Goal: Book appointment/travel/reservation

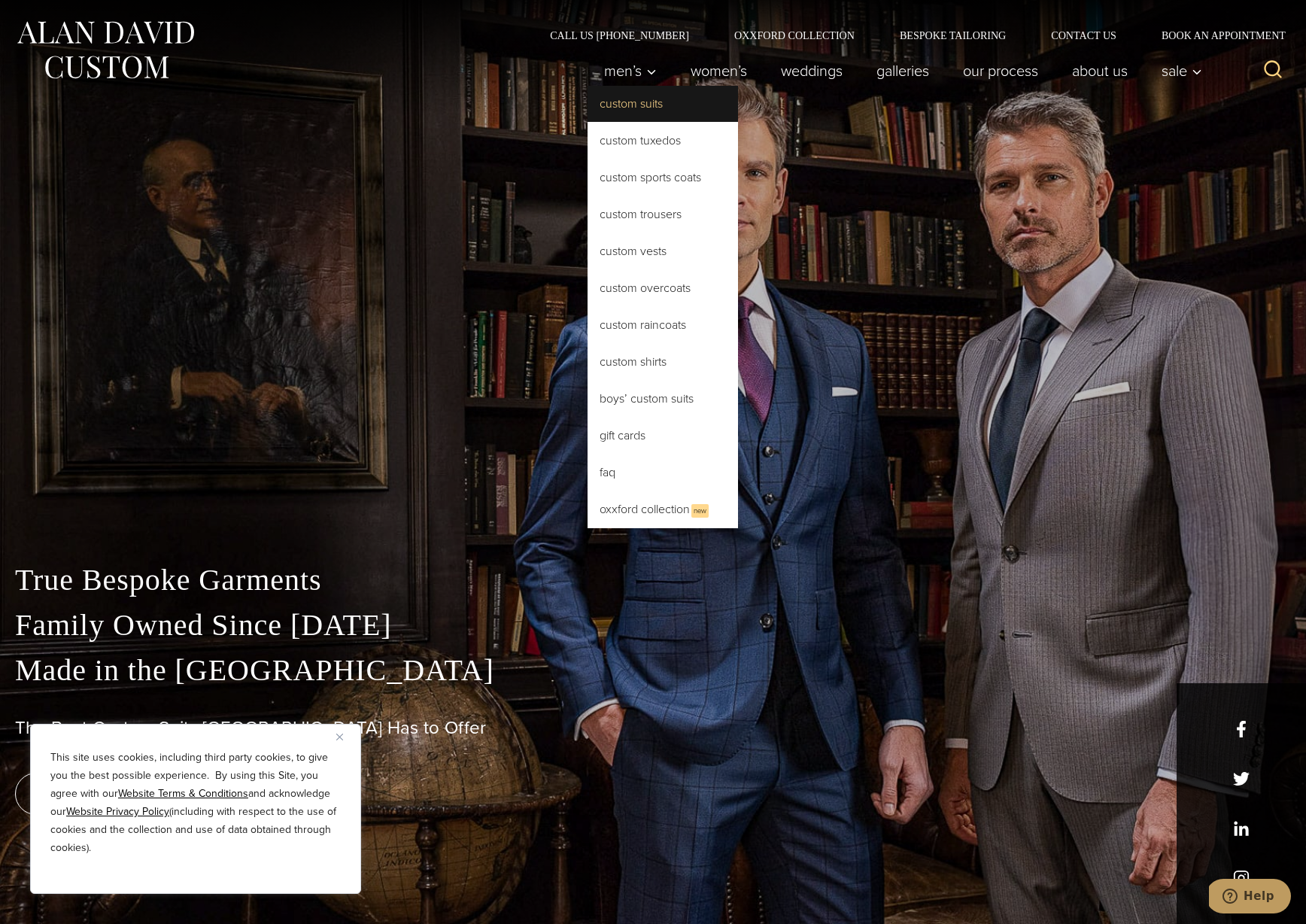
click at [667, 107] on link "Custom Suits" at bounding box center [663, 103] width 150 height 36
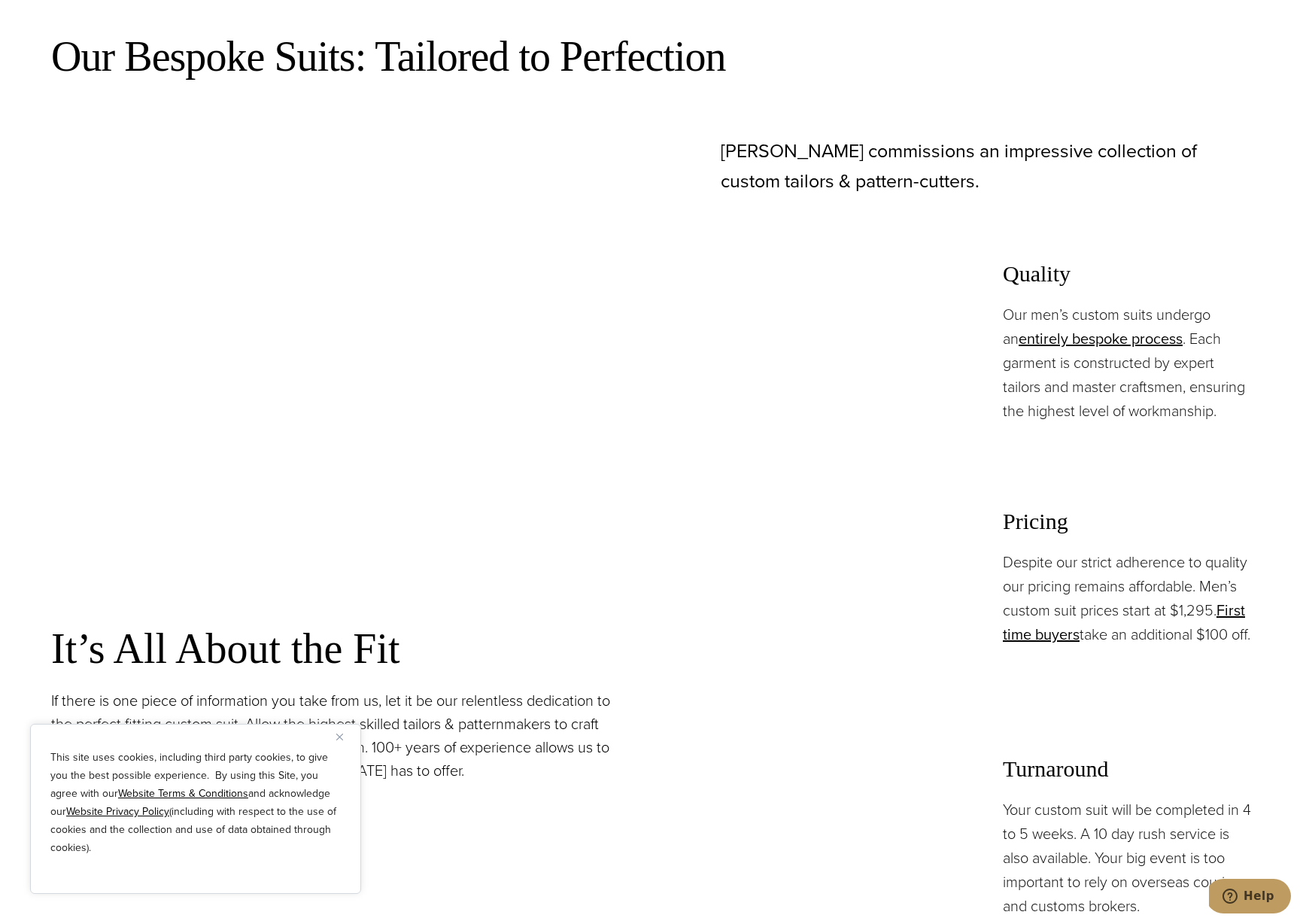
scroll to position [1489, 0]
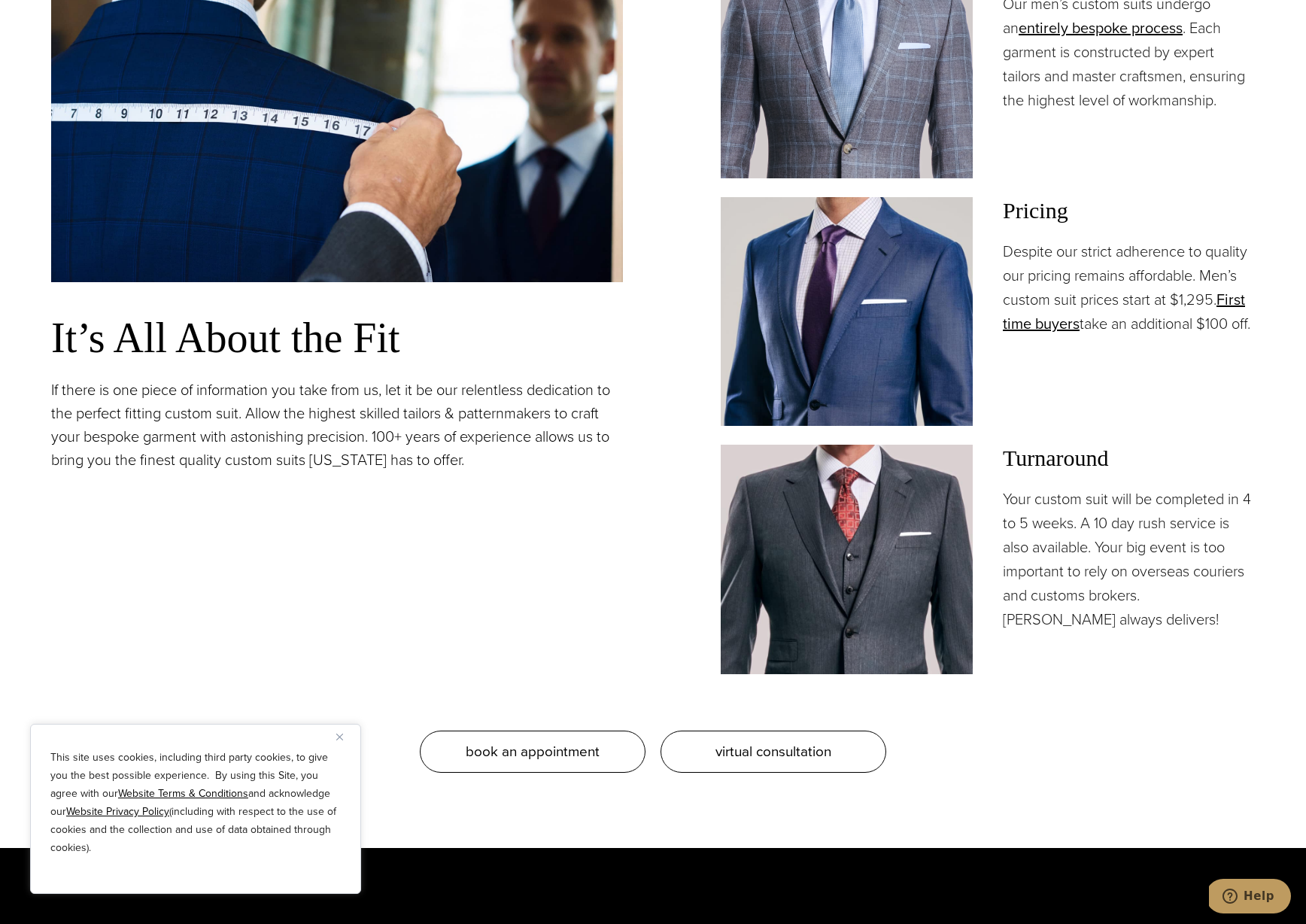
click at [343, 735] on button "Close" at bounding box center [345, 736] width 18 height 18
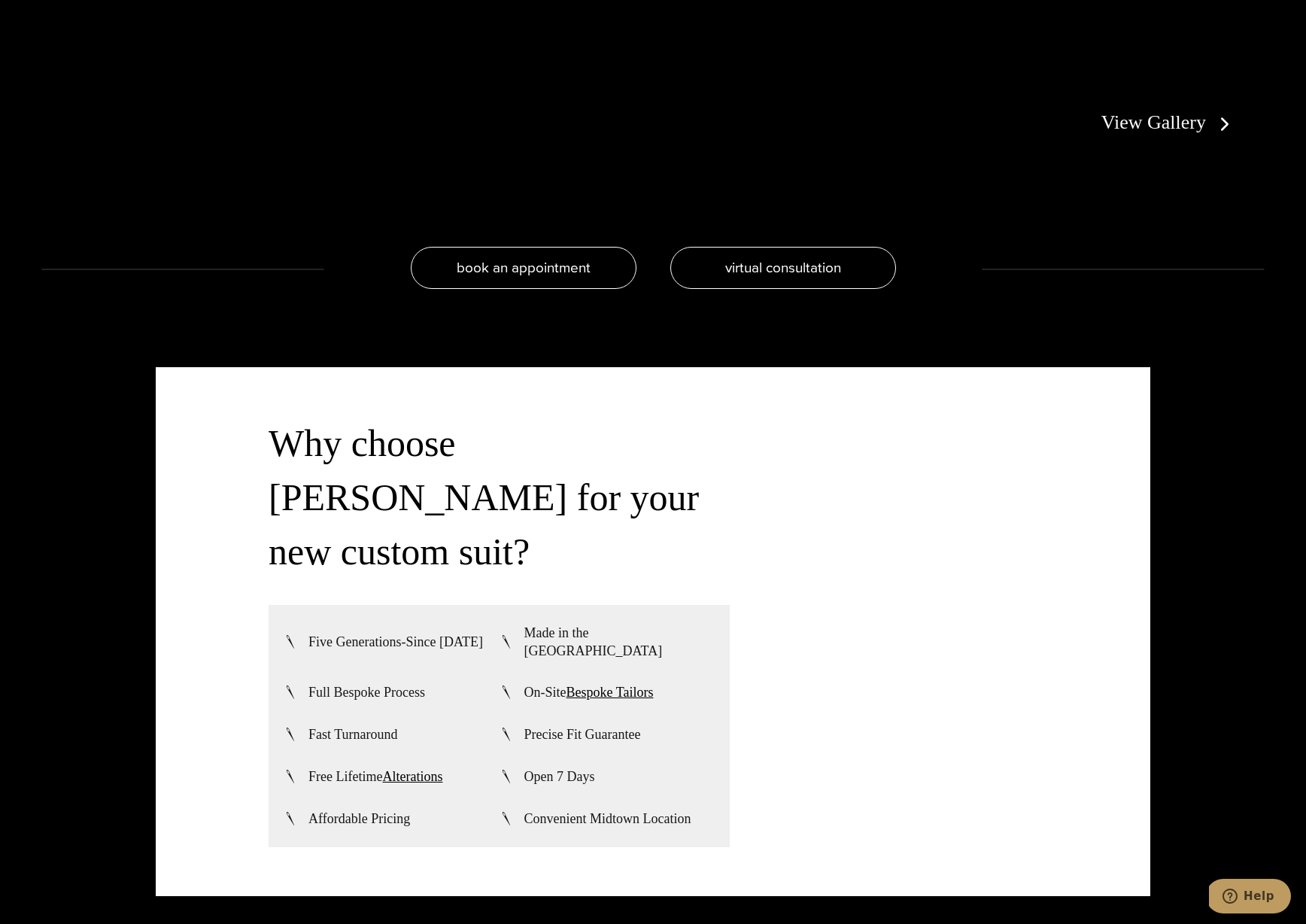
scroll to position [0, 0]
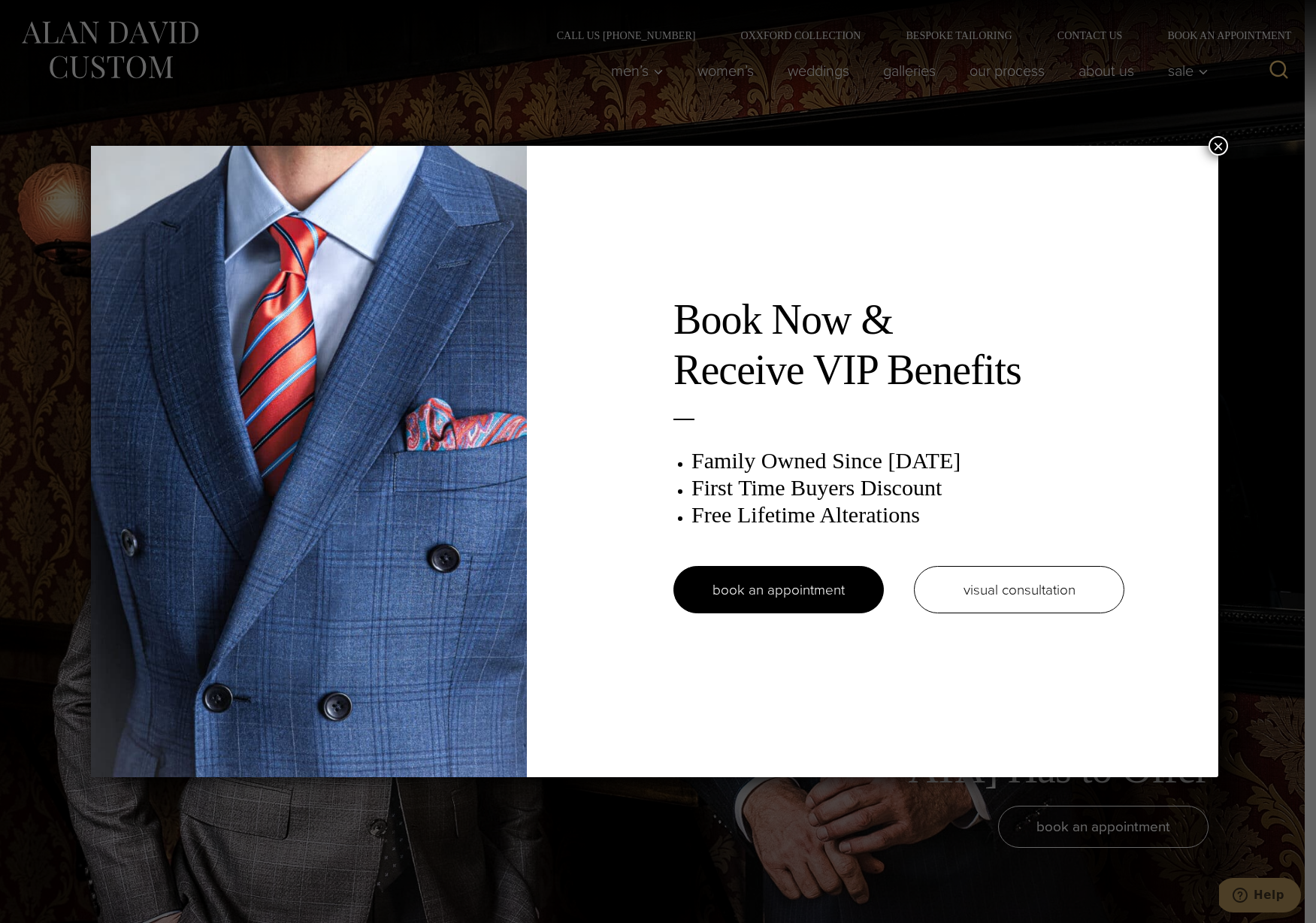
click at [1223, 148] on button "×" at bounding box center [1218, 145] width 19 height 19
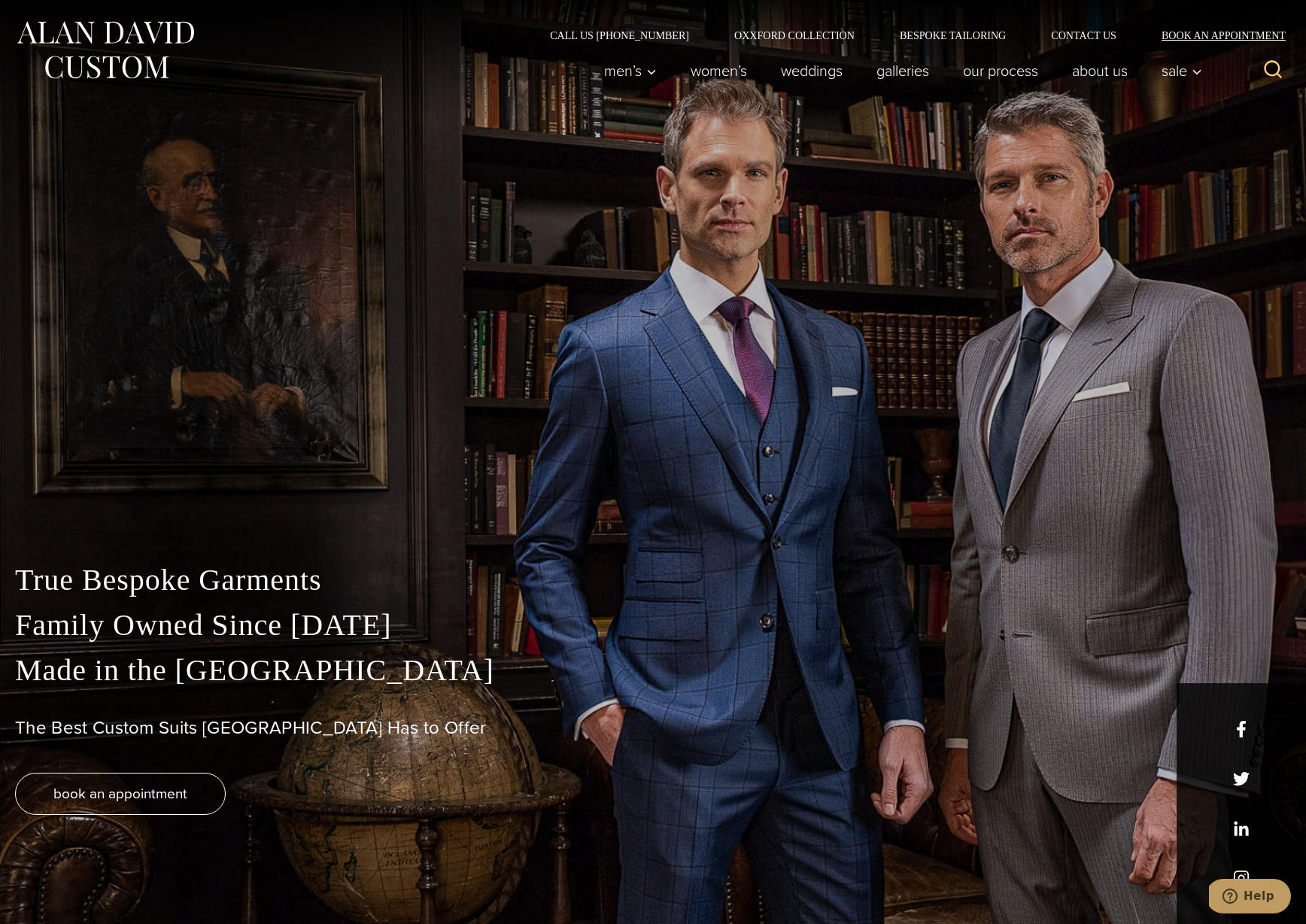
click at [1203, 35] on link "Book an Appointment" at bounding box center [1215, 35] width 152 height 10
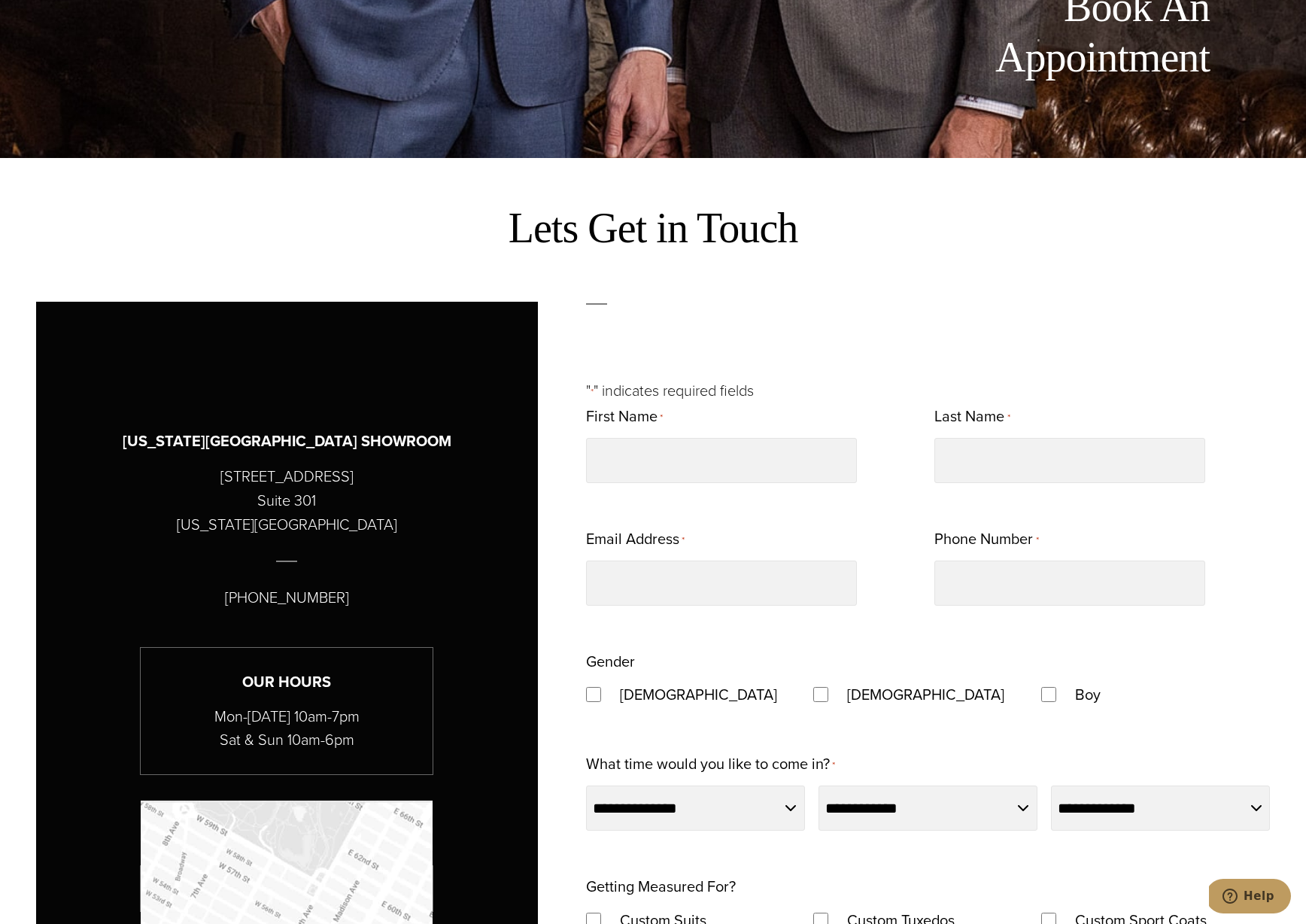
scroll to position [1055, 0]
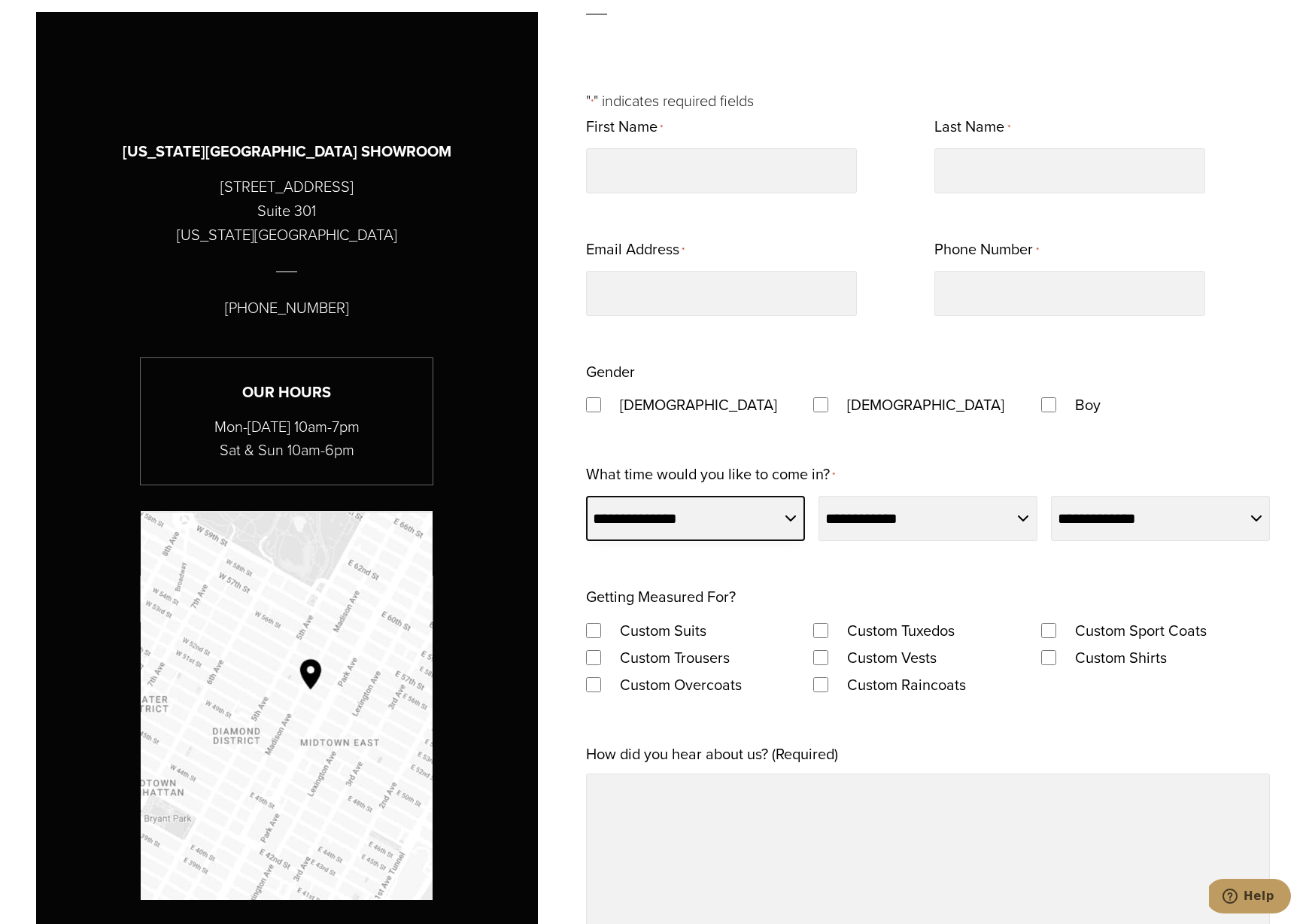
select select "******"
select select "**"
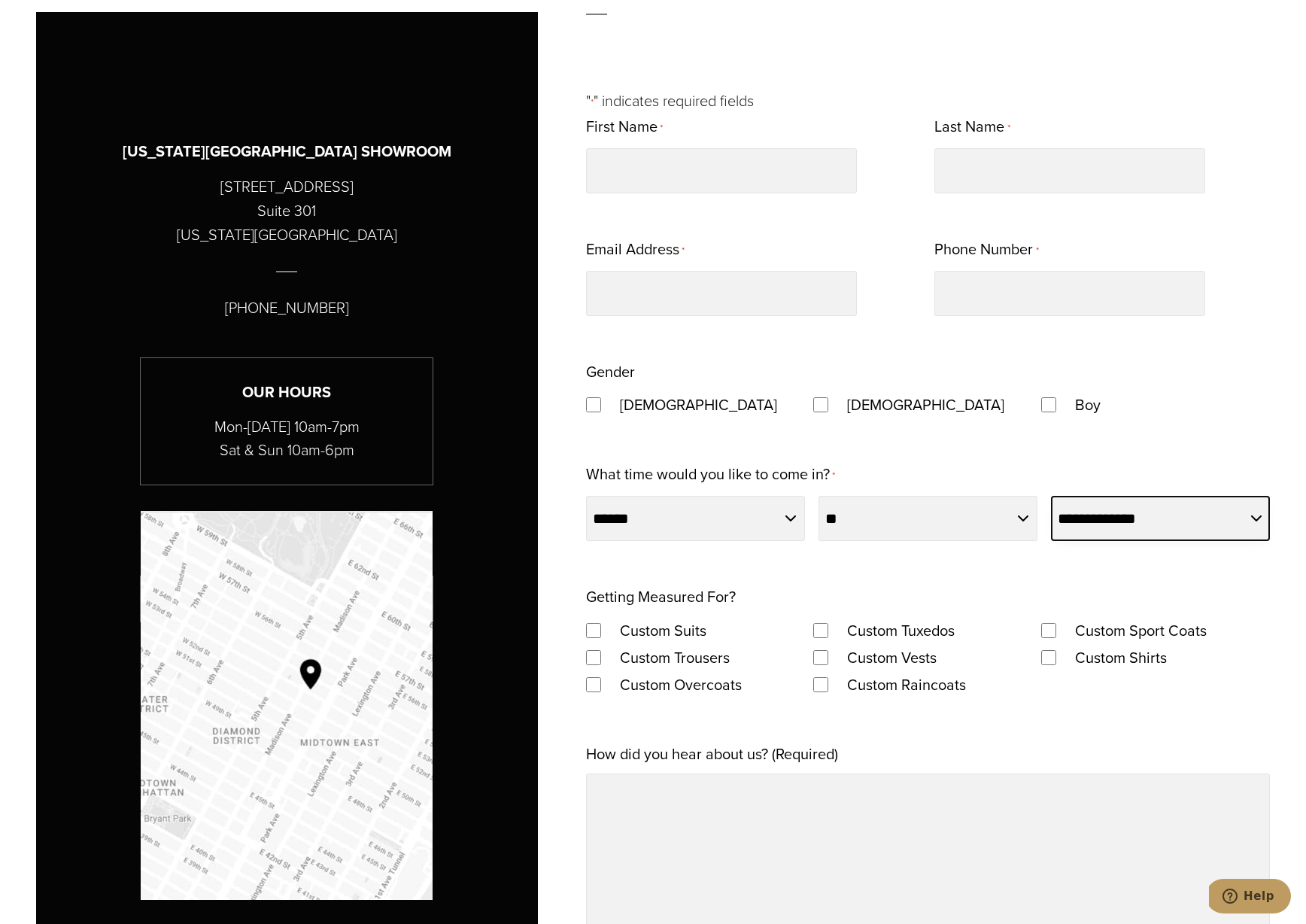
select select "********"
click at [851, 574] on div "**********" at bounding box center [927, 668] width 684 height 1110
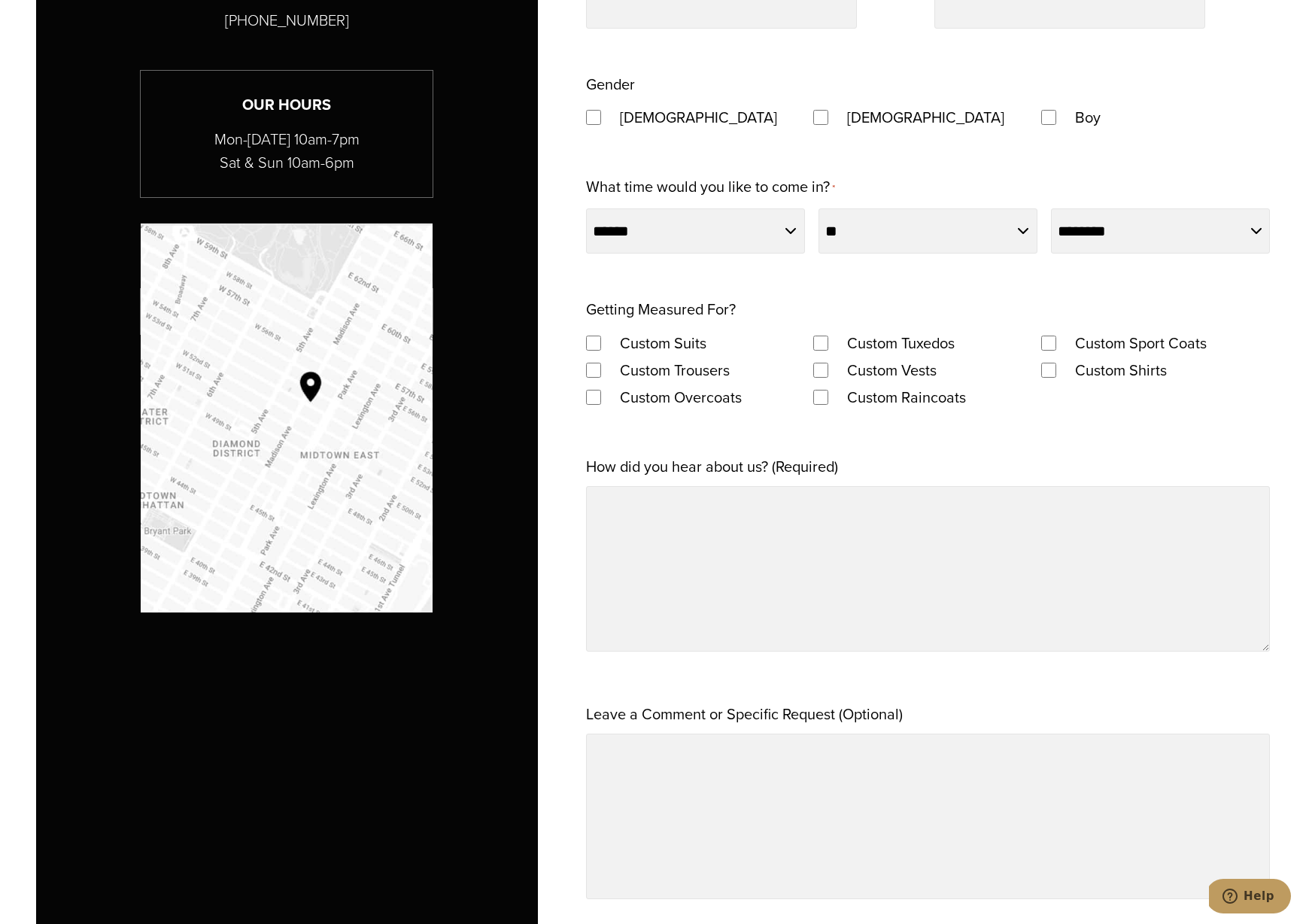
scroll to position [0, 0]
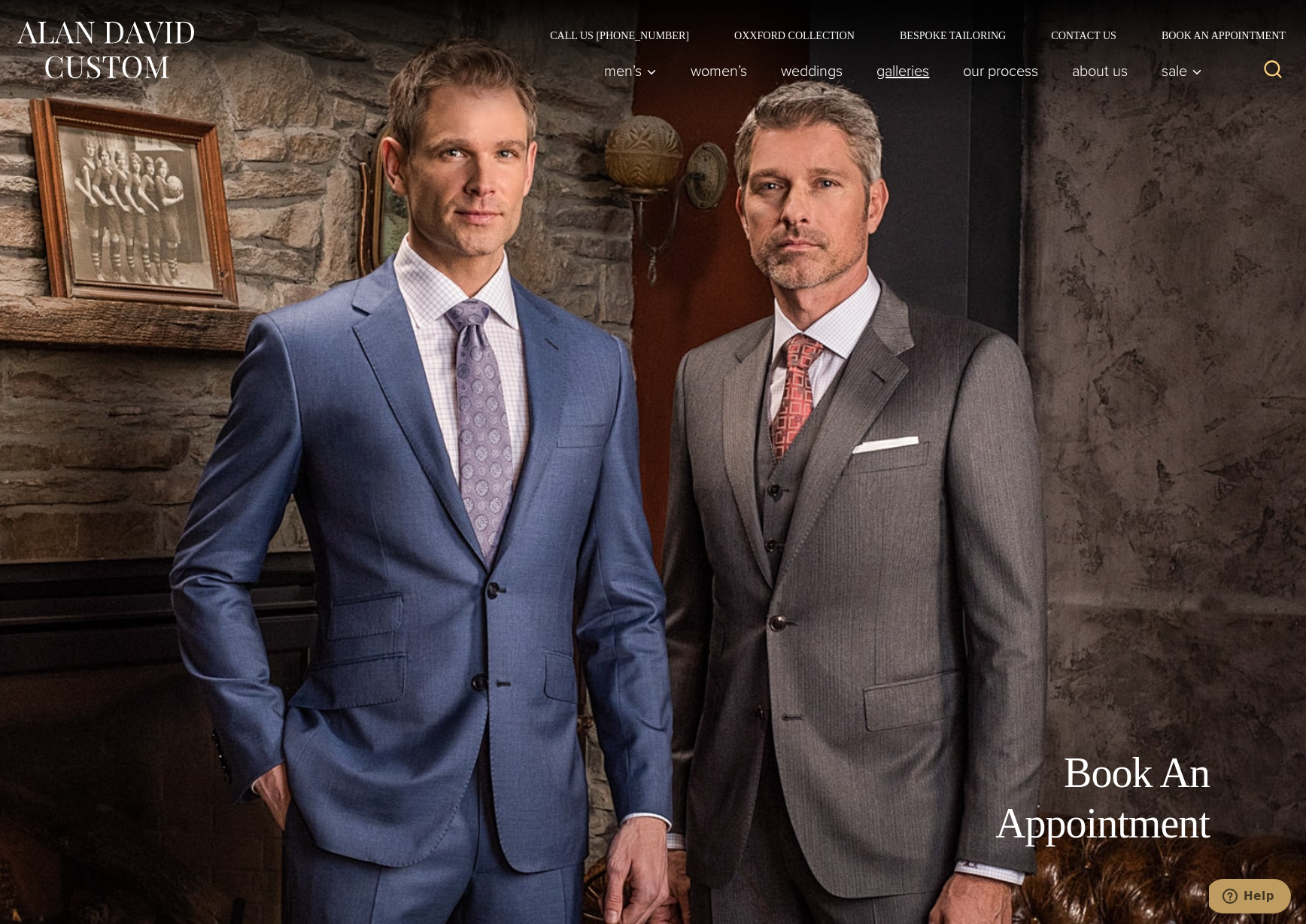
click at [883, 72] on link "Galleries" at bounding box center [903, 71] width 86 height 30
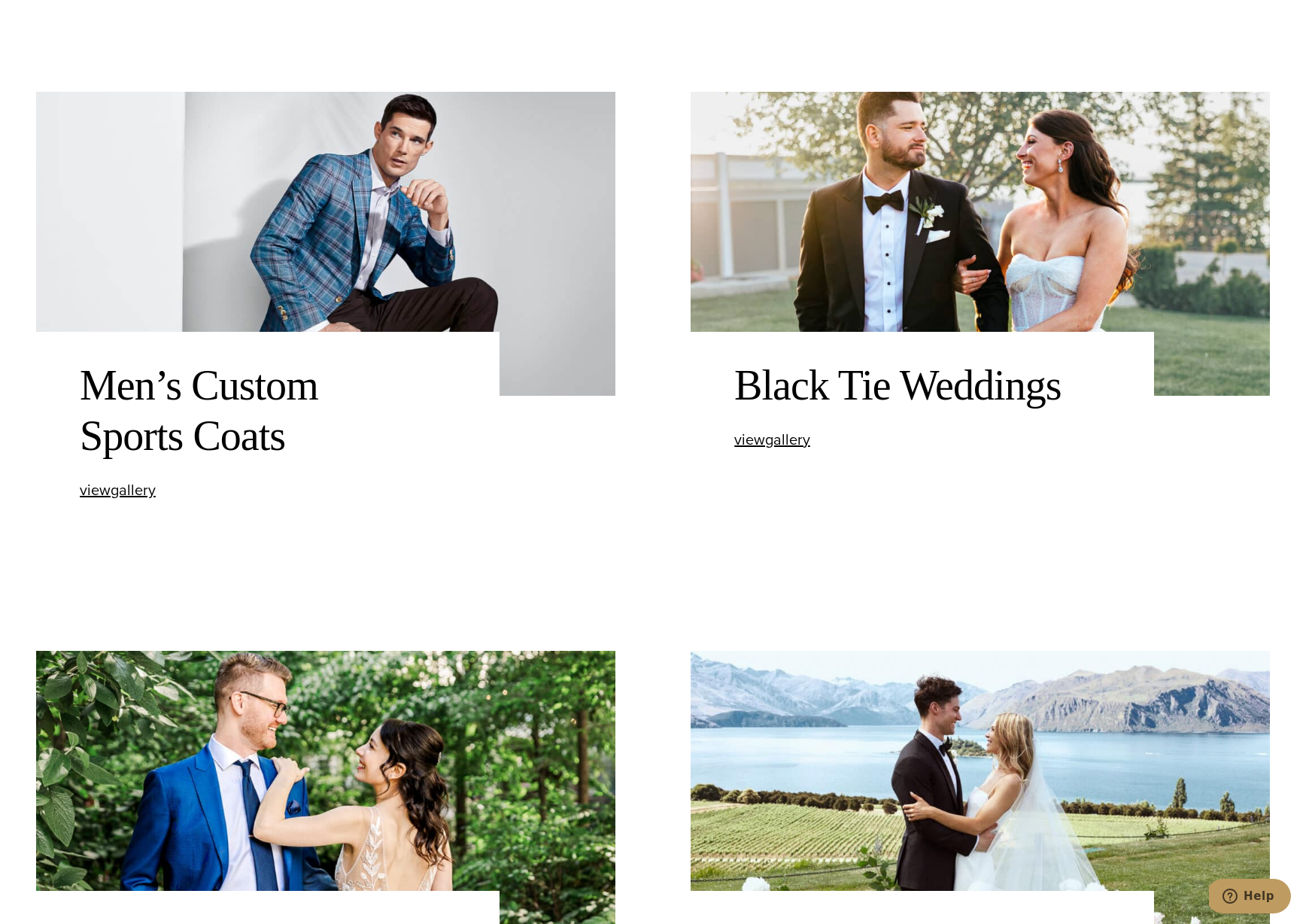
scroll to position [1445, 0]
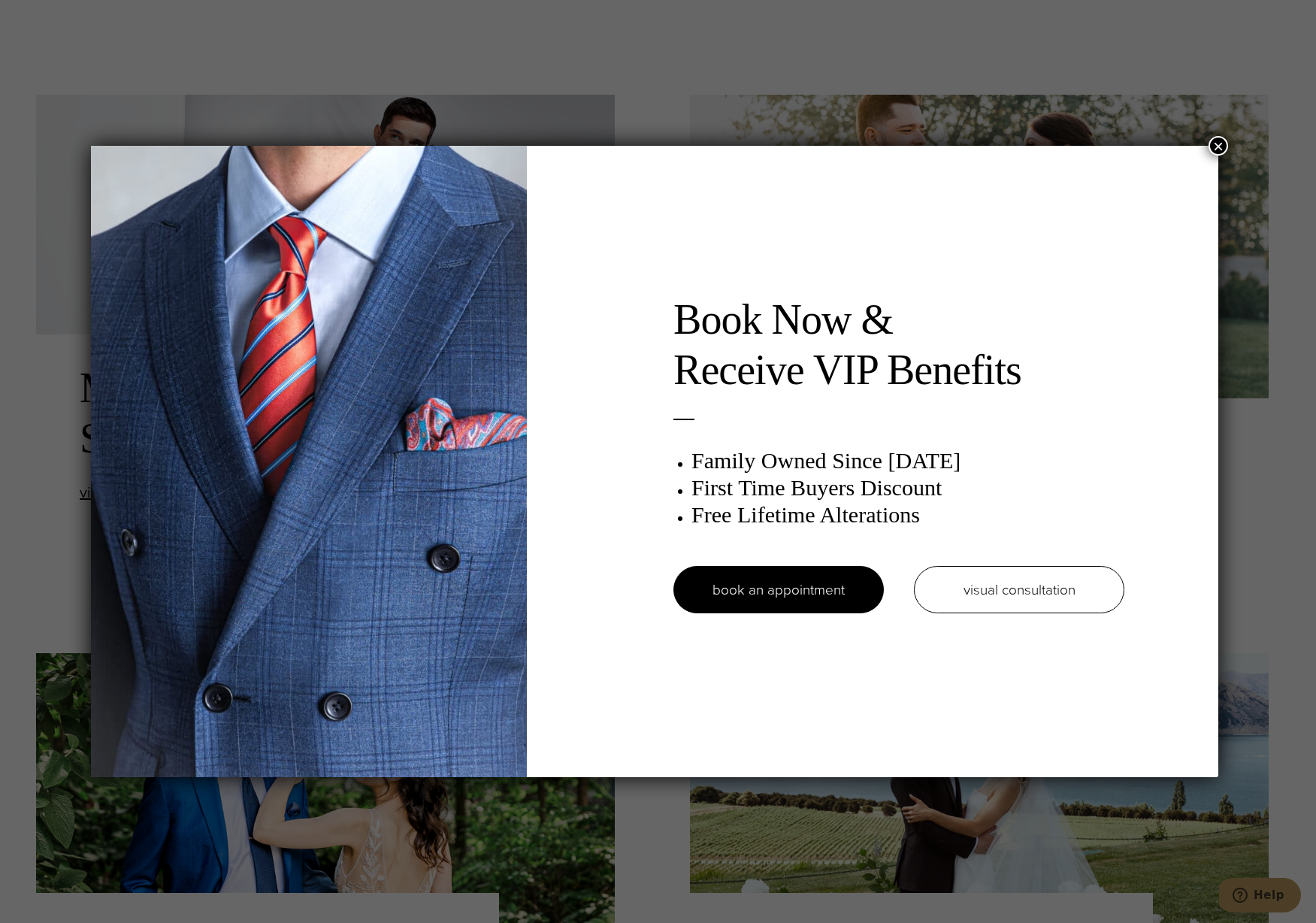
click at [1228, 144] on button "×" at bounding box center [1218, 145] width 19 height 19
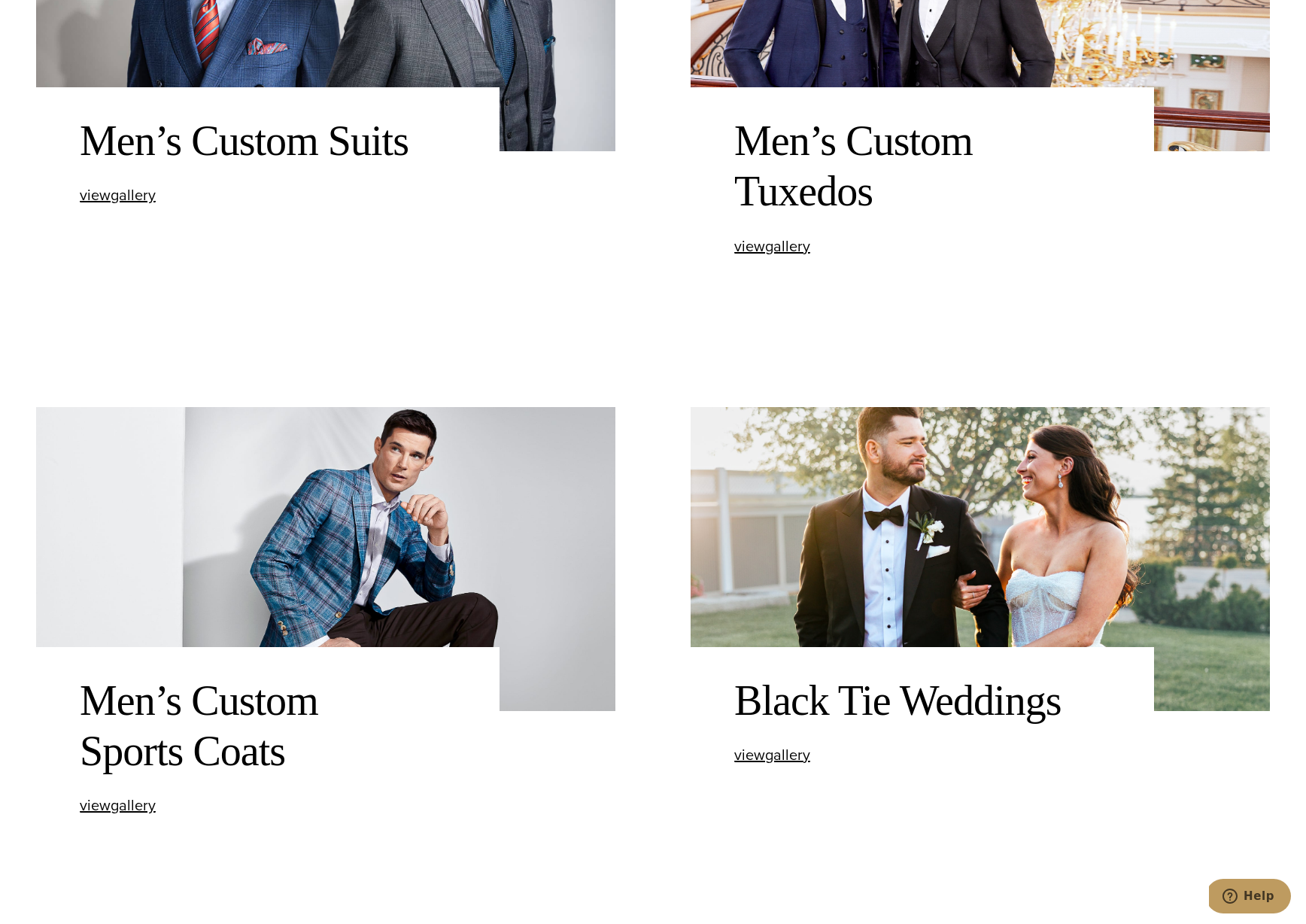
scroll to position [0, 0]
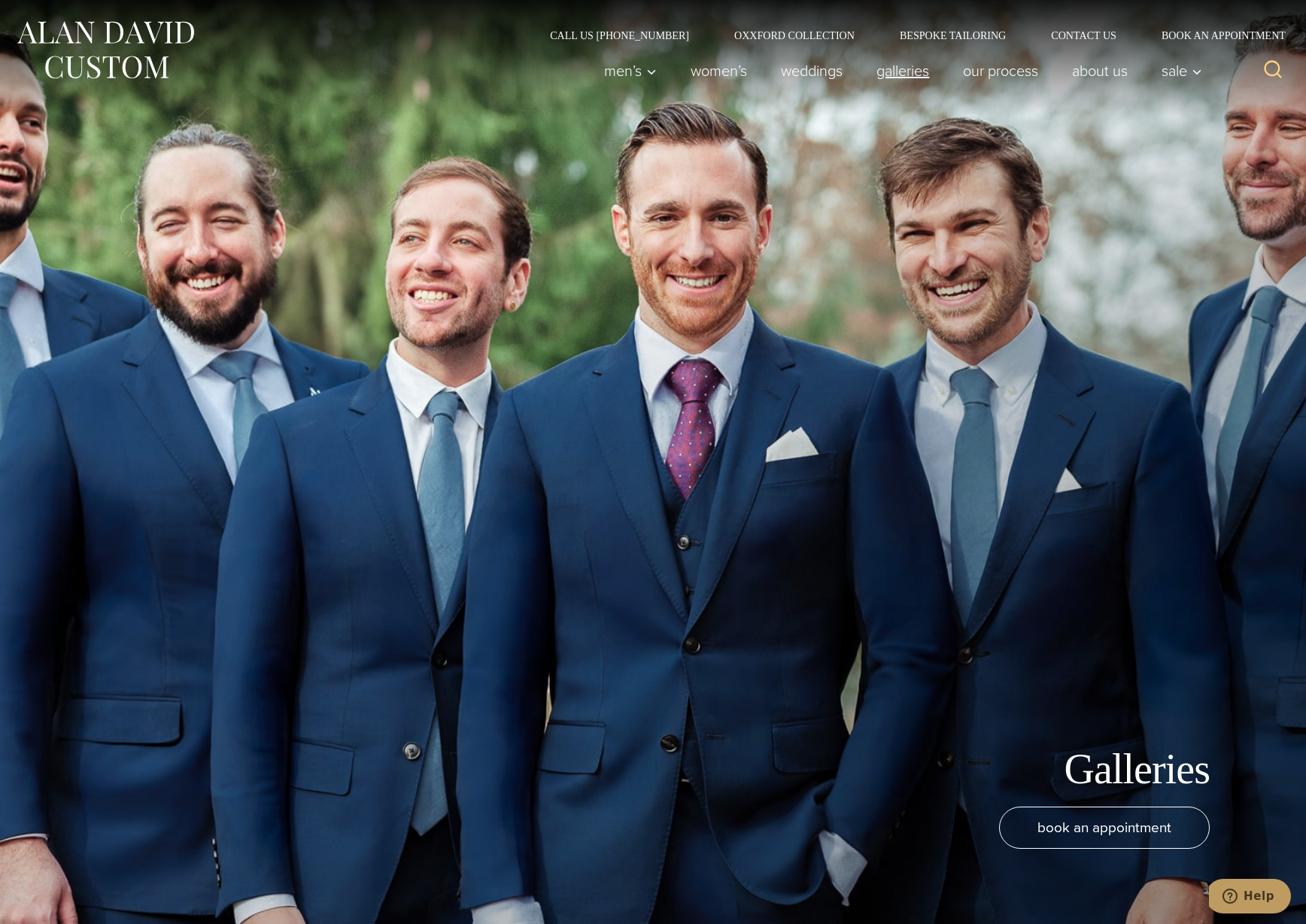
click at [877, 66] on link "Galleries" at bounding box center [903, 71] width 86 height 30
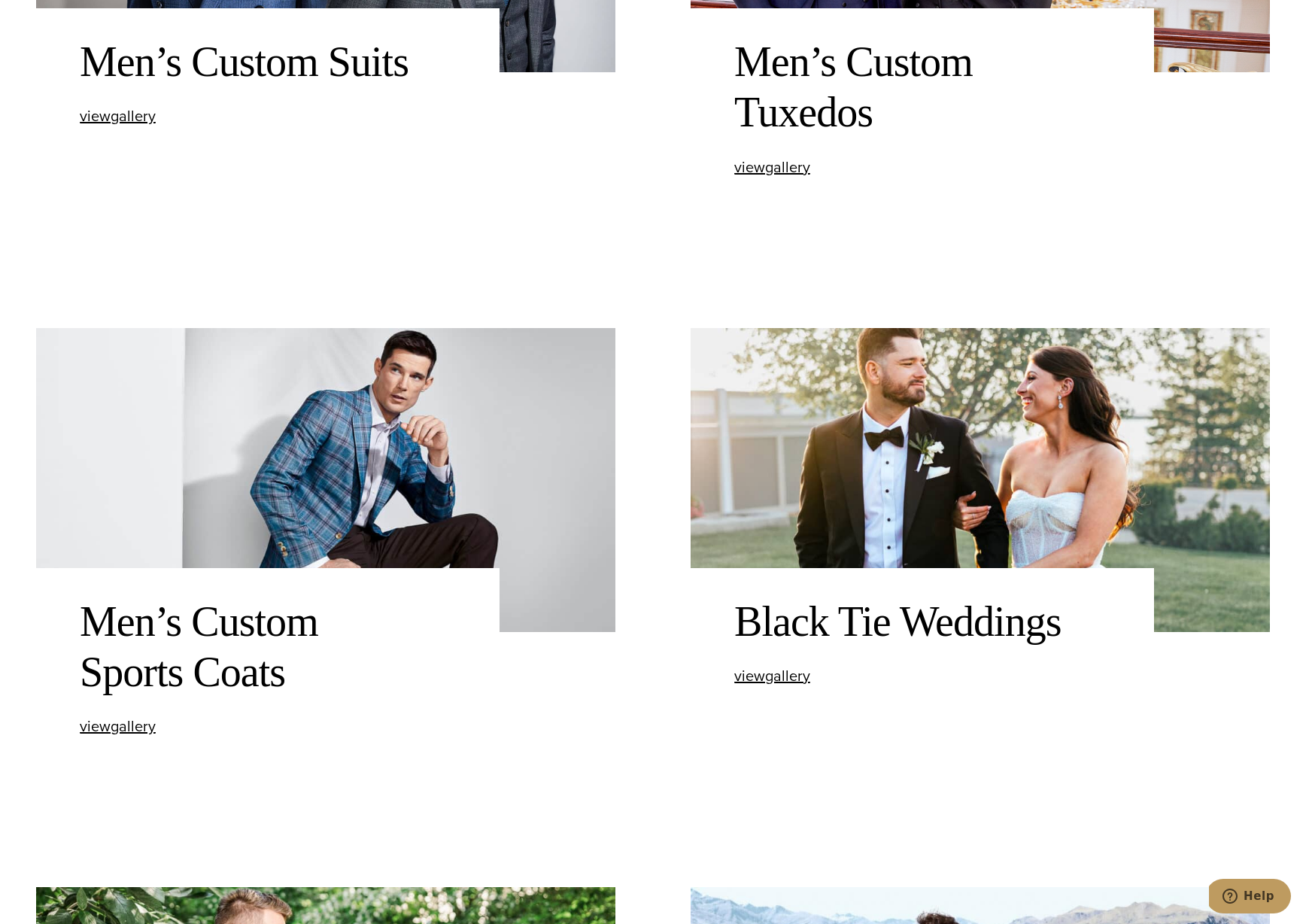
scroll to position [894, 0]
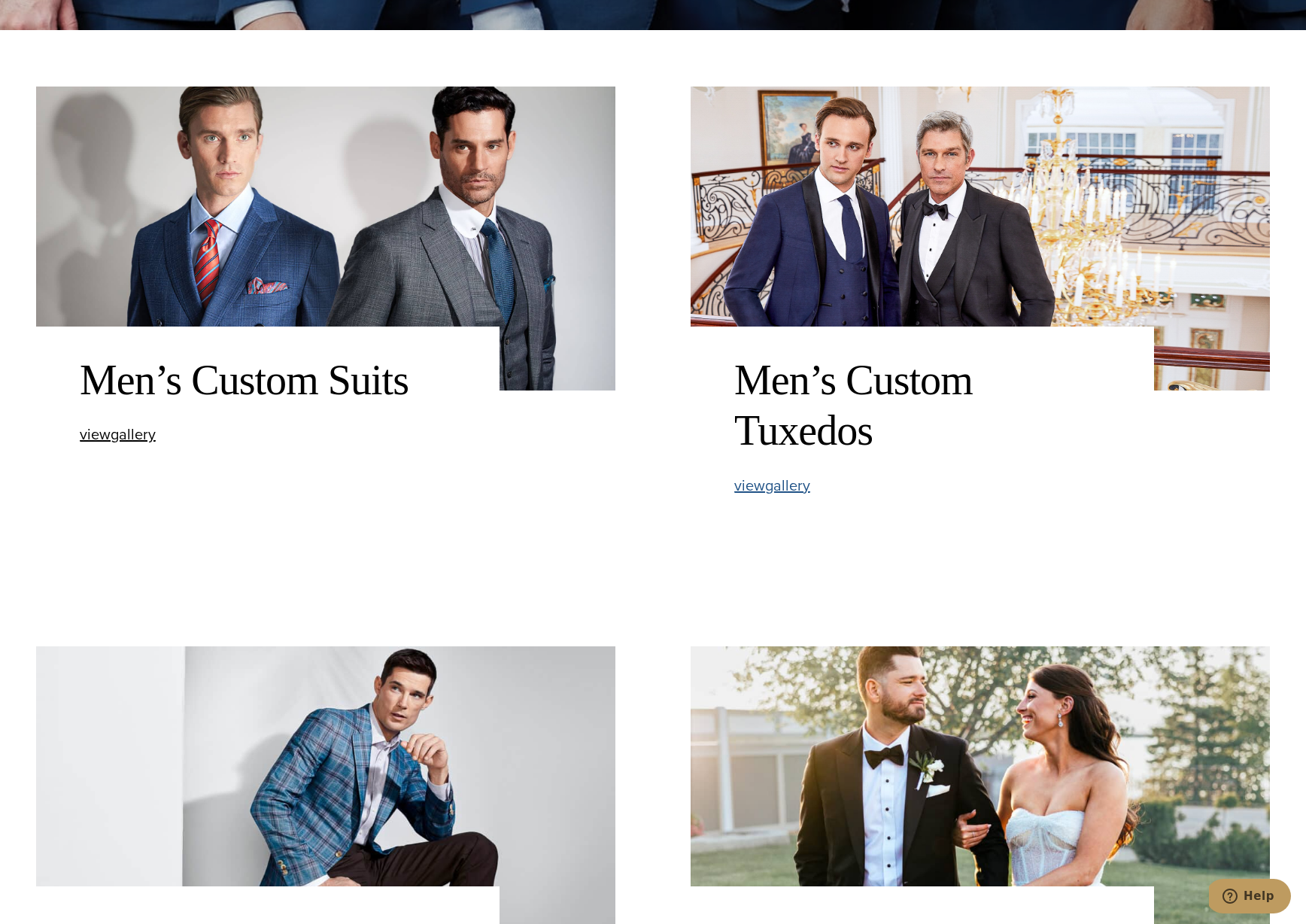
click at [780, 492] on span "view Men’s Custom Tuxedos gallery" at bounding box center [772, 485] width 76 height 22
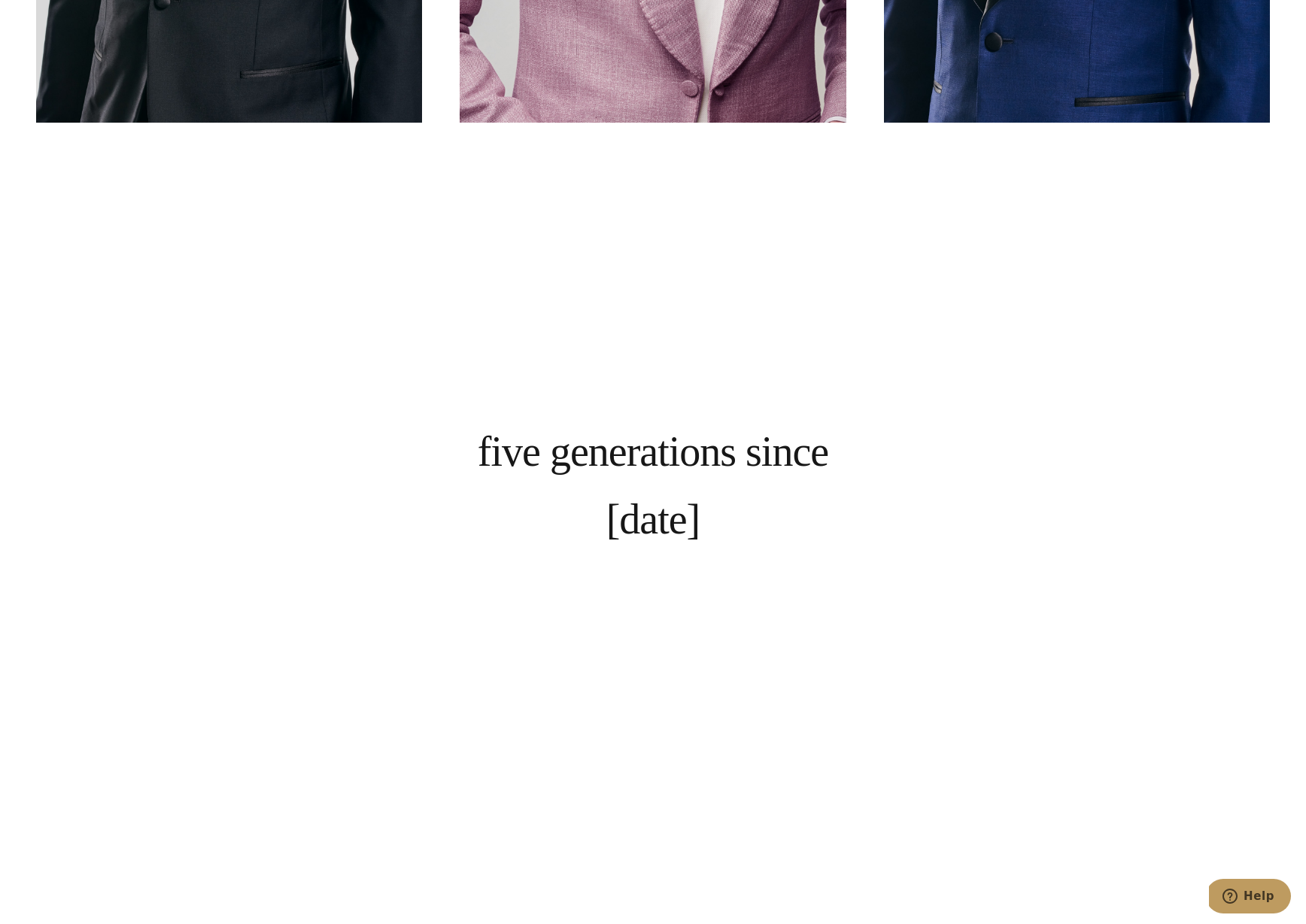
scroll to position [819, 0]
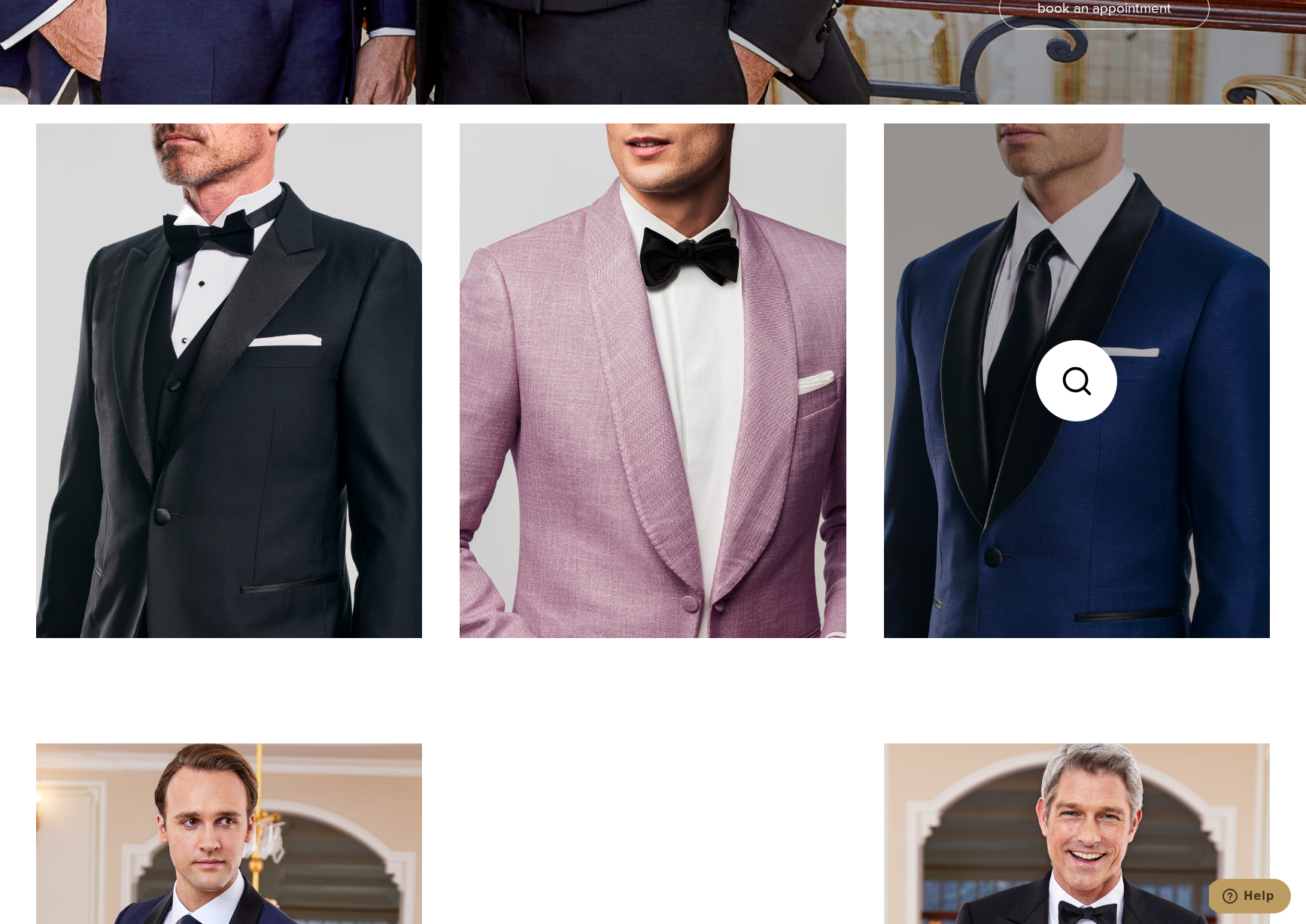
click at [1018, 446] on link at bounding box center [1077, 380] width 386 height 514
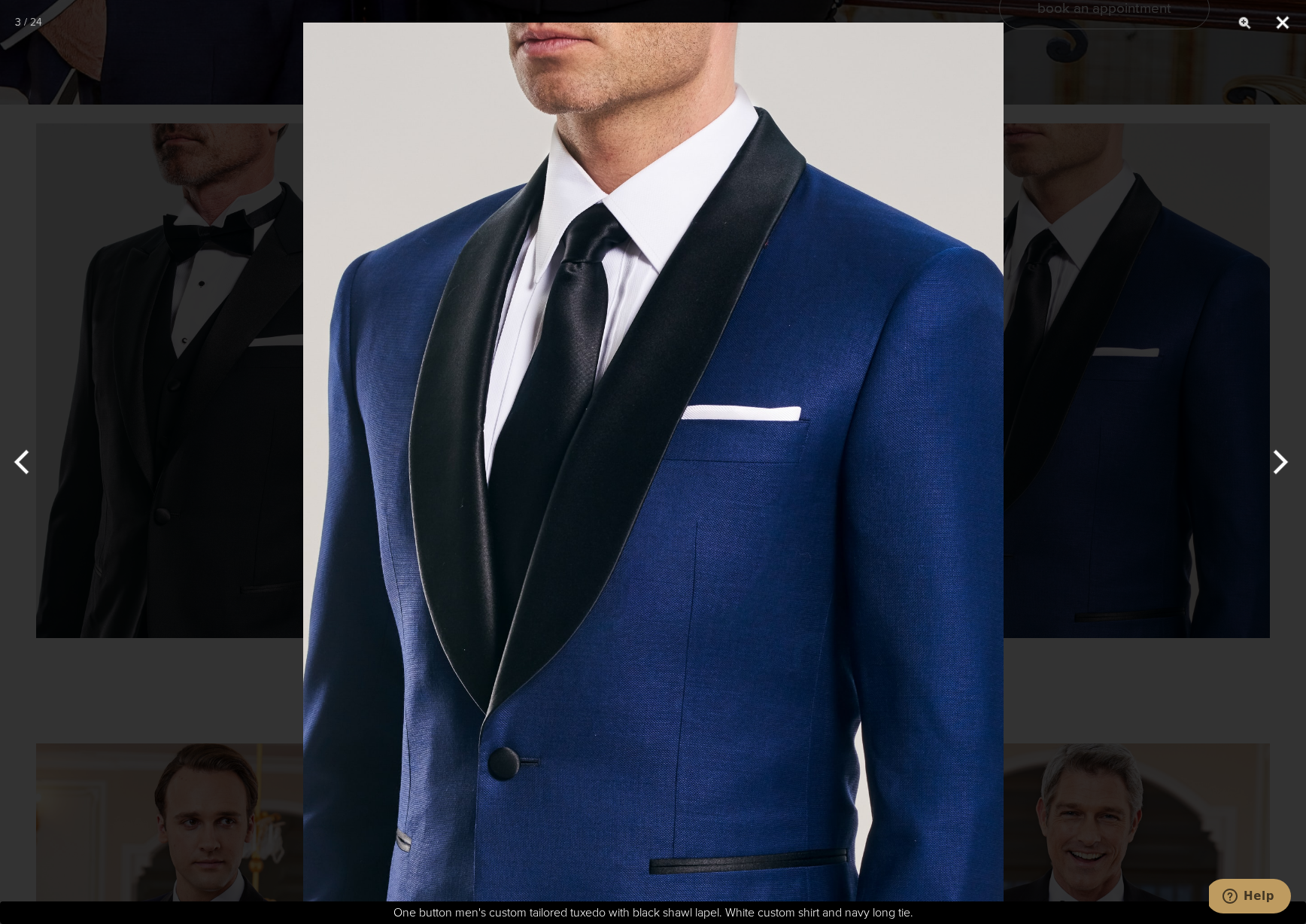
click at [1290, 25] on button "Close" at bounding box center [1282, 22] width 38 height 45
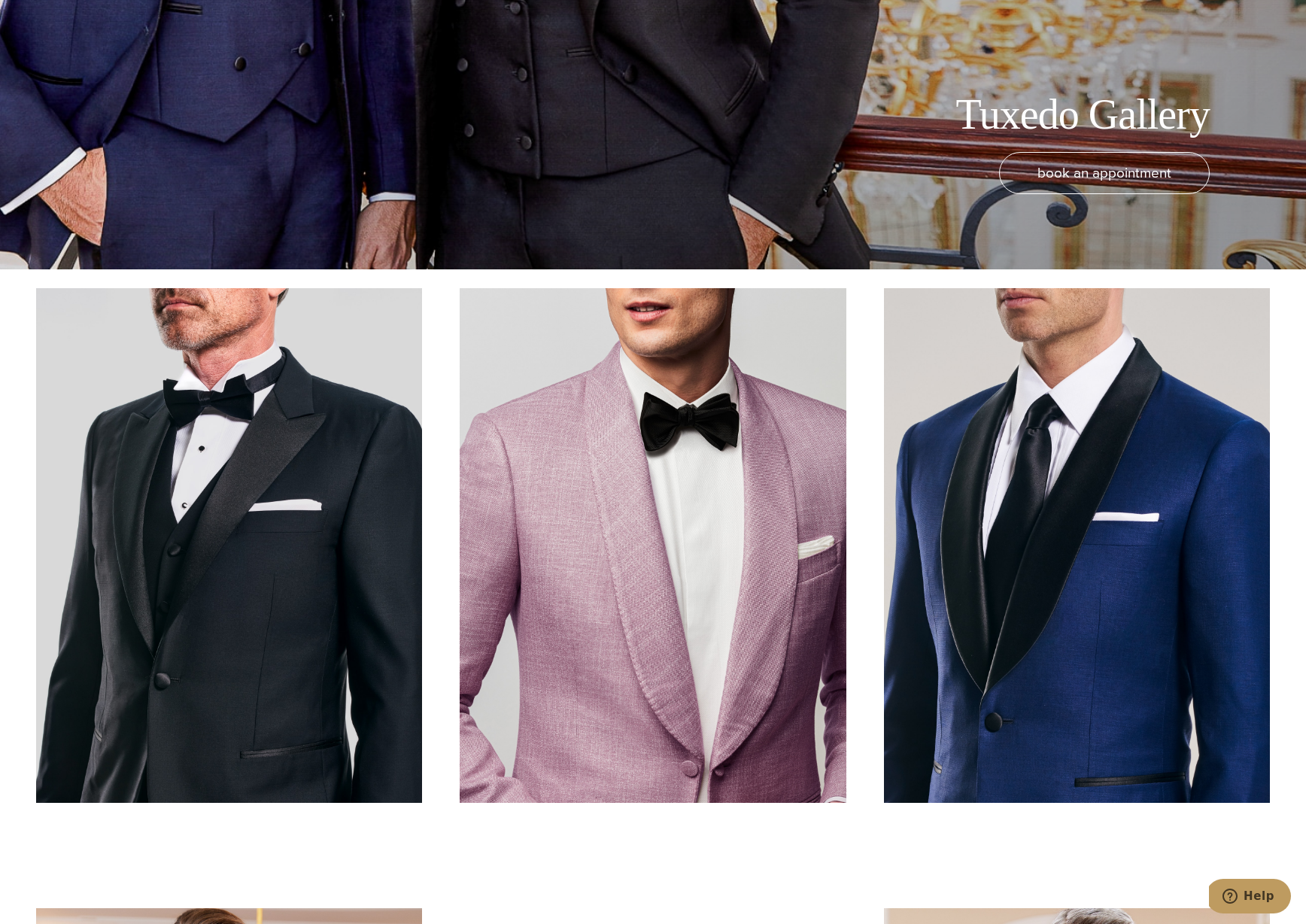
scroll to position [0, 0]
